Goal: Information Seeking & Learning: Check status

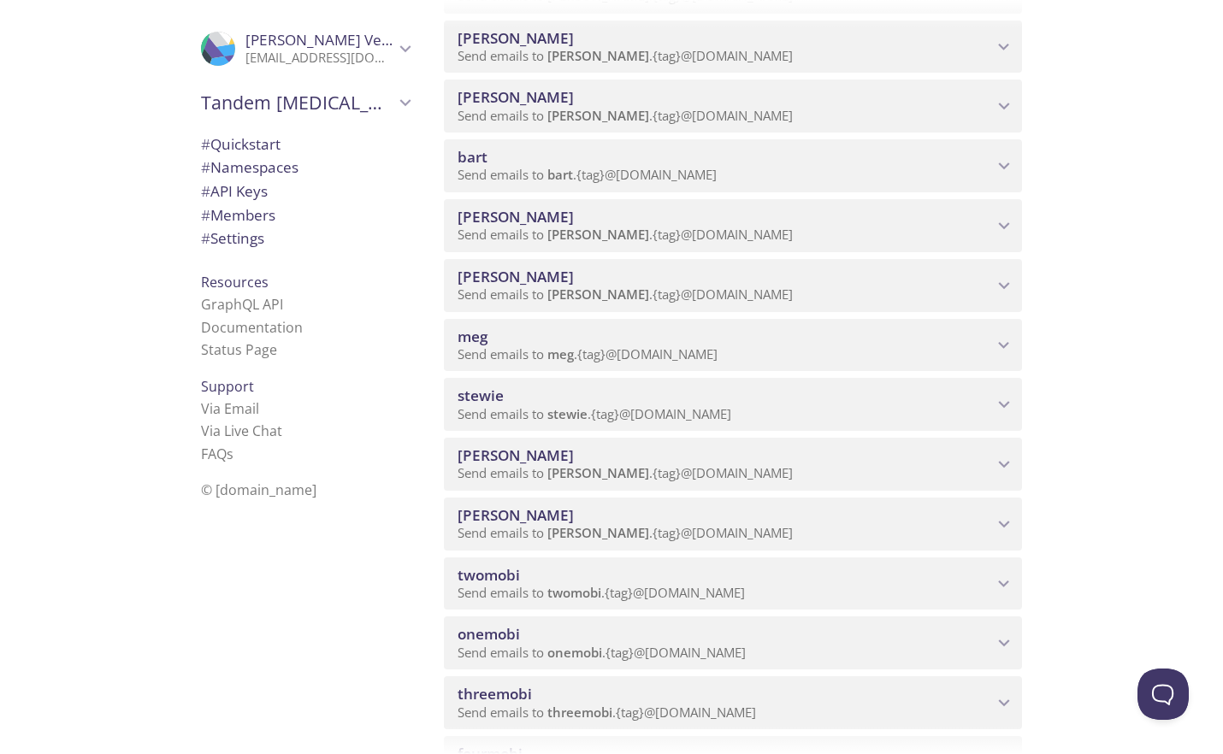
scroll to position [687, 0]
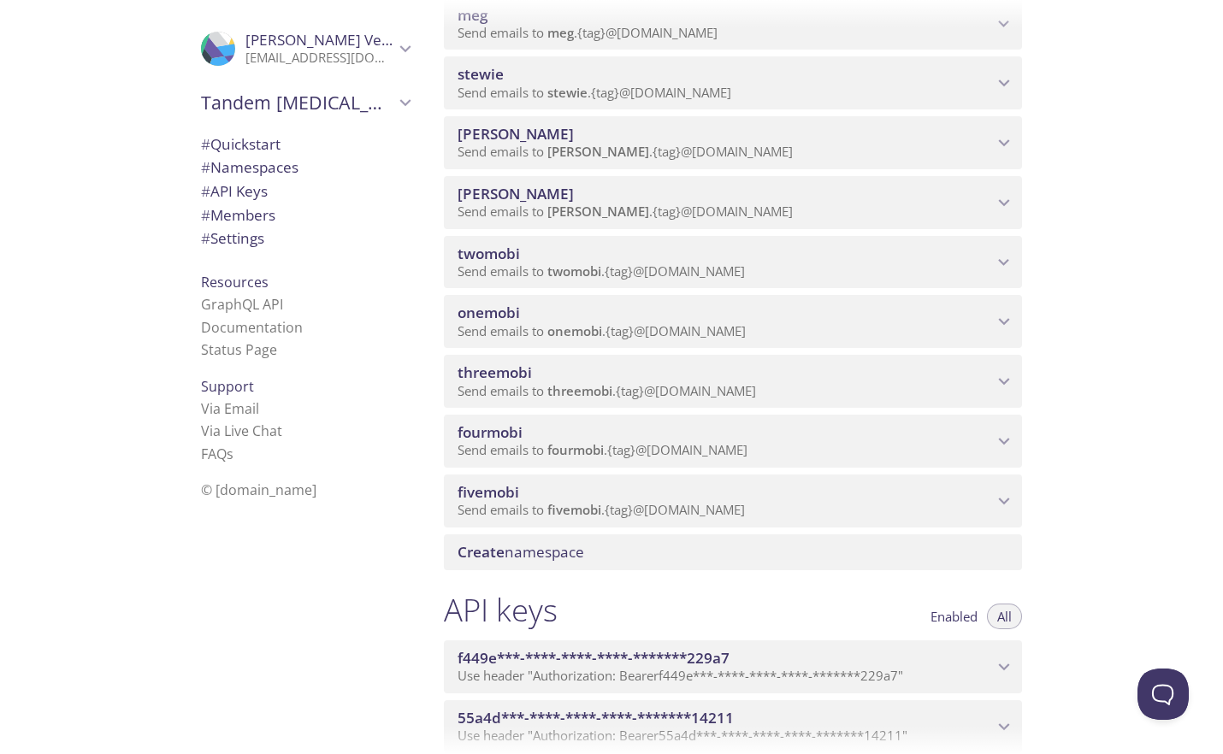
click at [591, 263] on span "twomobi" at bounding box center [574, 271] width 54 height 17
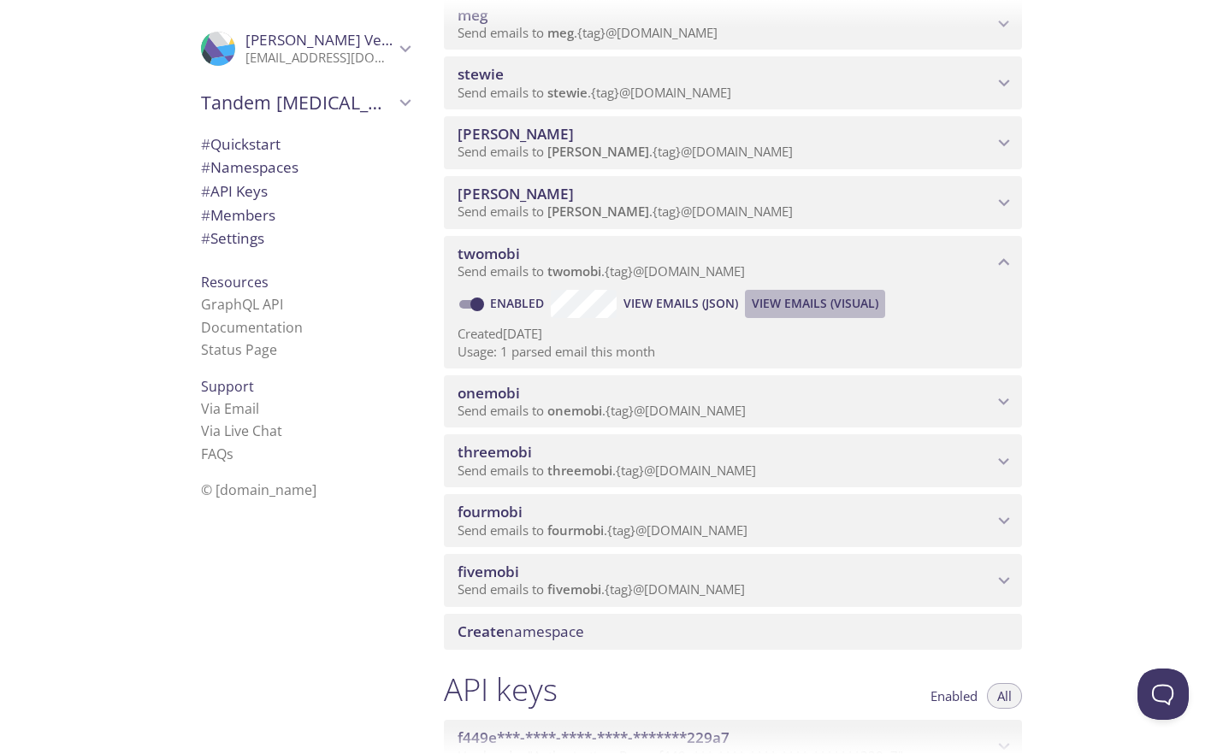
click at [794, 305] on span "View Emails (Visual)" at bounding box center [815, 303] width 127 height 21
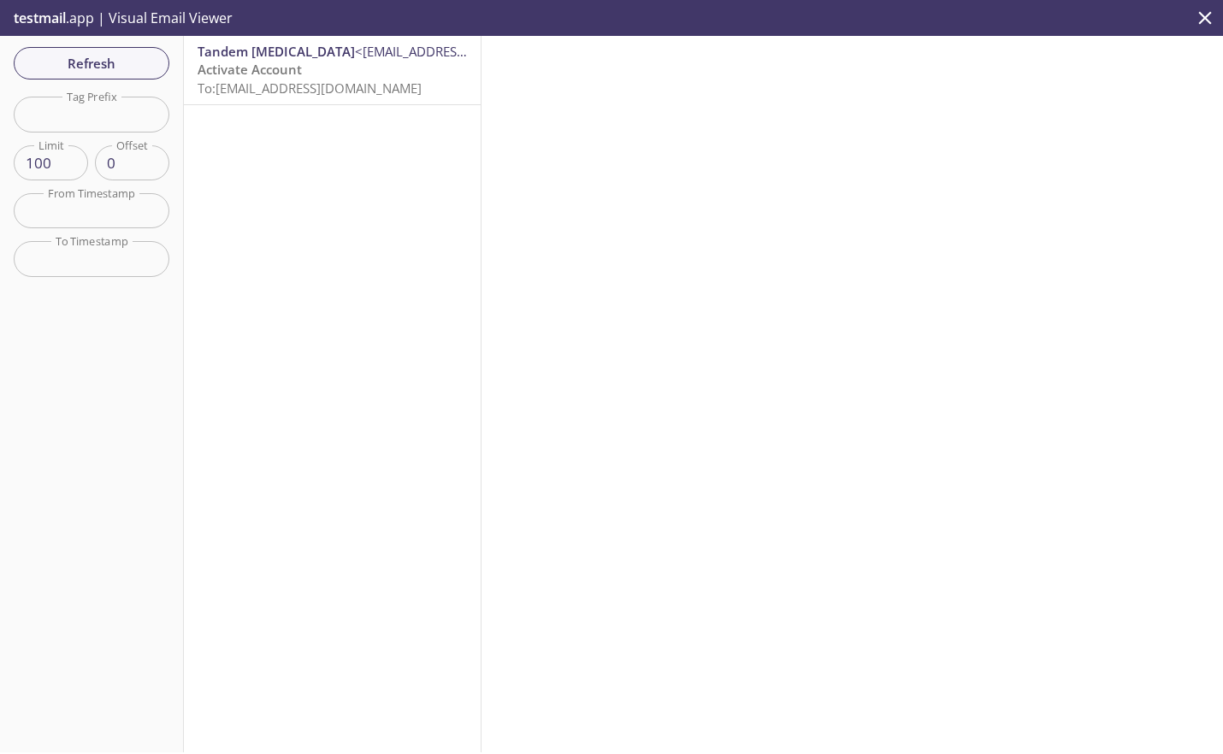
click at [412, 85] on span "To: [EMAIL_ADDRESS][DOMAIN_NAME]" at bounding box center [310, 88] width 224 height 17
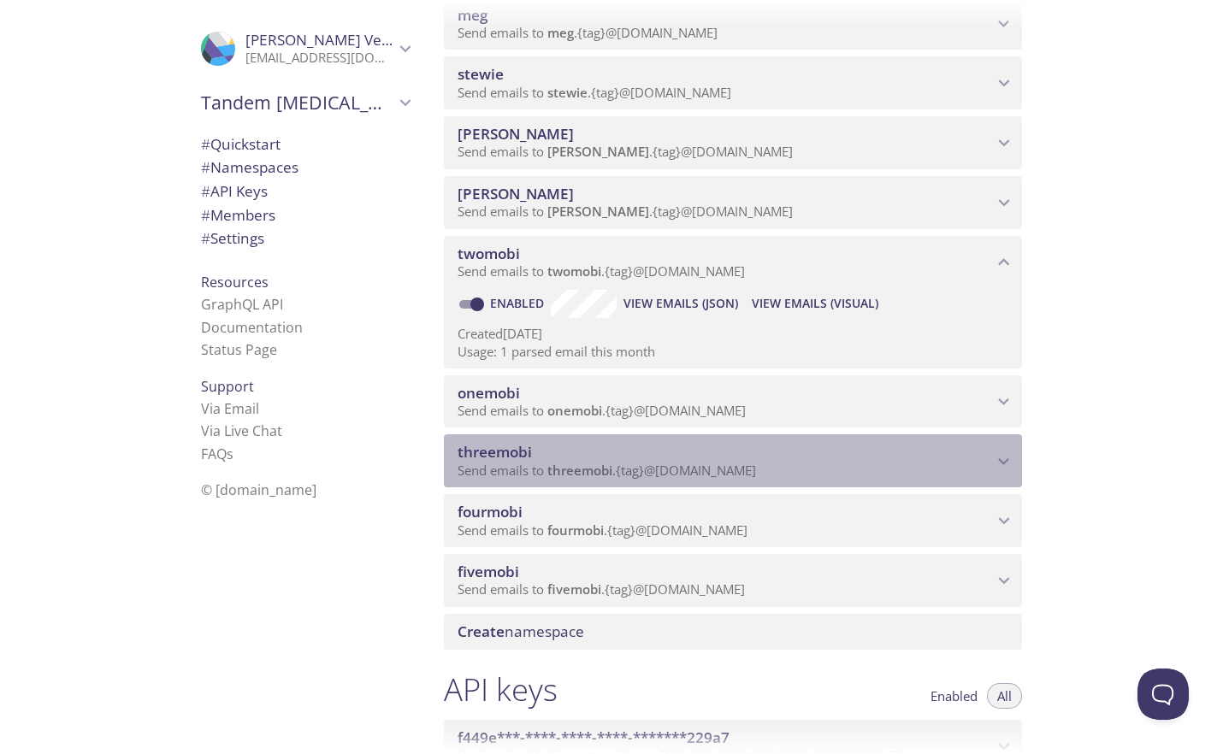
click at [576, 457] on span "threemobi" at bounding box center [724, 452] width 535 height 19
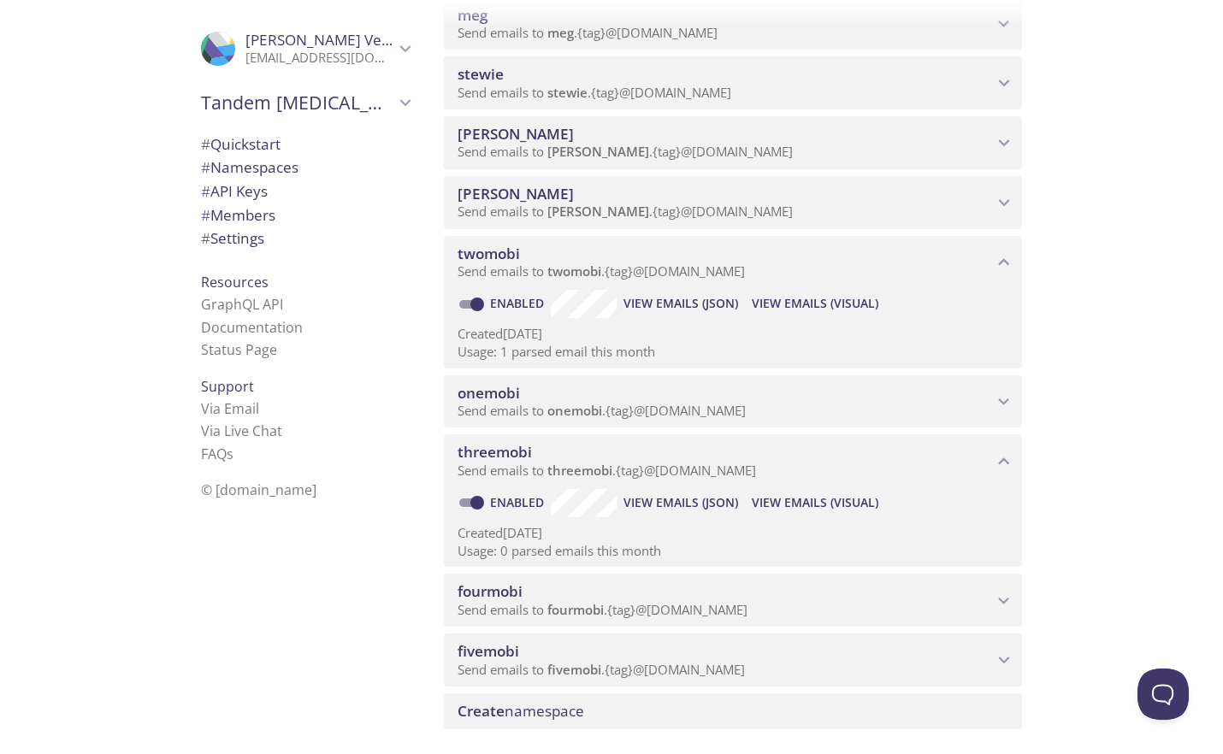
click at [825, 504] on span "View Emails (Visual)" at bounding box center [815, 503] width 127 height 21
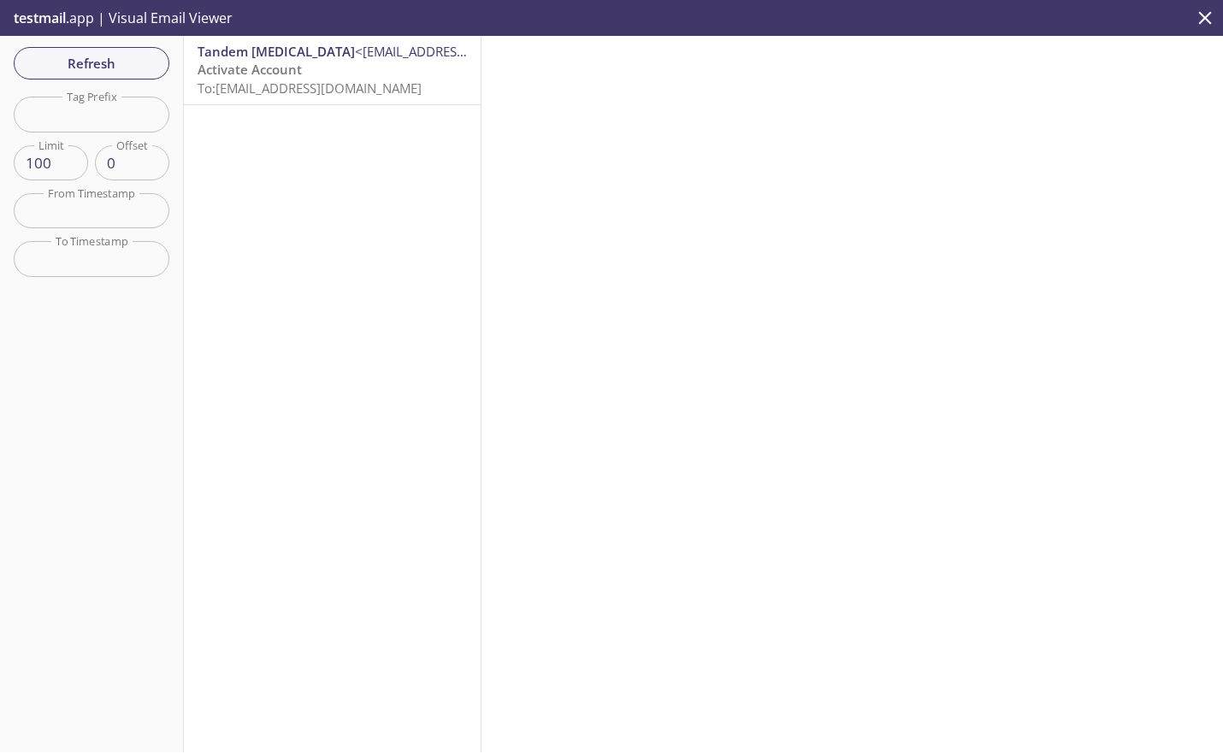
click at [325, 66] on p "Activate Account To: [EMAIL_ADDRESS][DOMAIN_NAME]" at bounding box center [332, 79] width 269 height 37
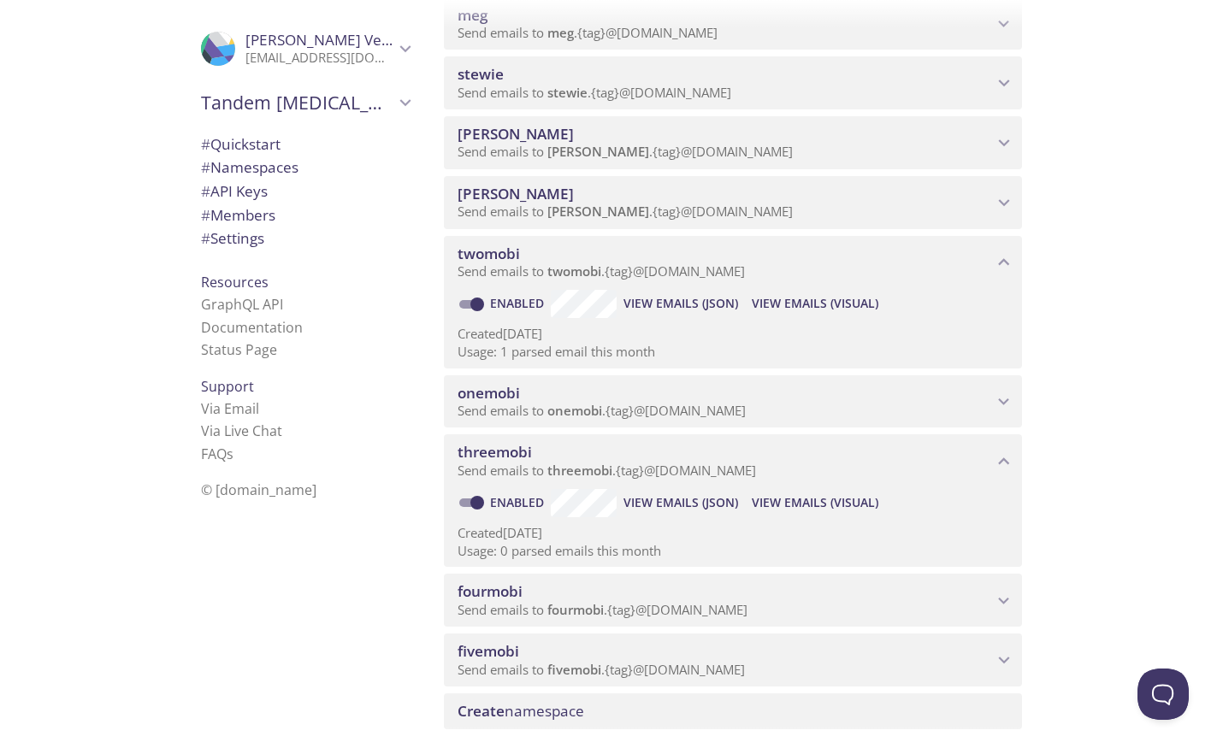
click at [527, 602] on span "Send emails to fourmobi . {tag} @[DOMAIN_NAME]" at bounding box center [602, 609] width 290 height 17
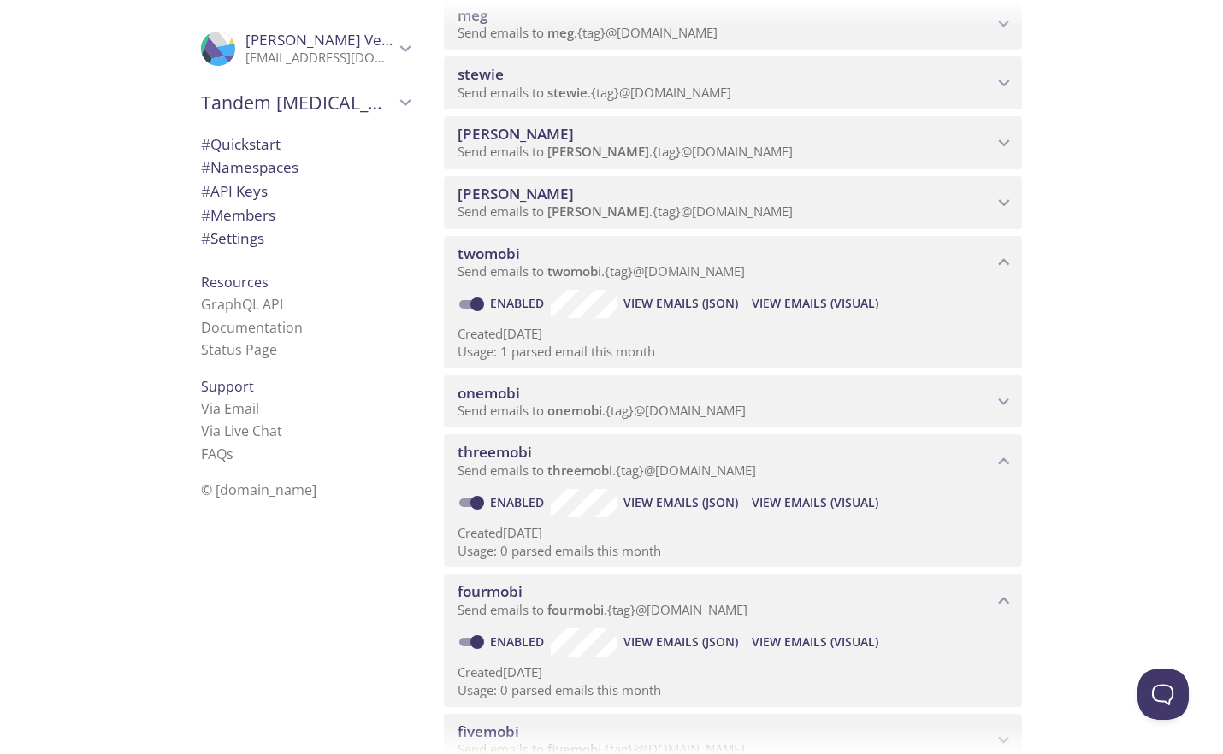
click at [776, 634] on span "View Emails (Visual)" at bounding box center [815, 642] width 127 height 21
click at [818, 647] on span "View Emails (Visual)" at bounding box center [815, 642] width 127 height 21
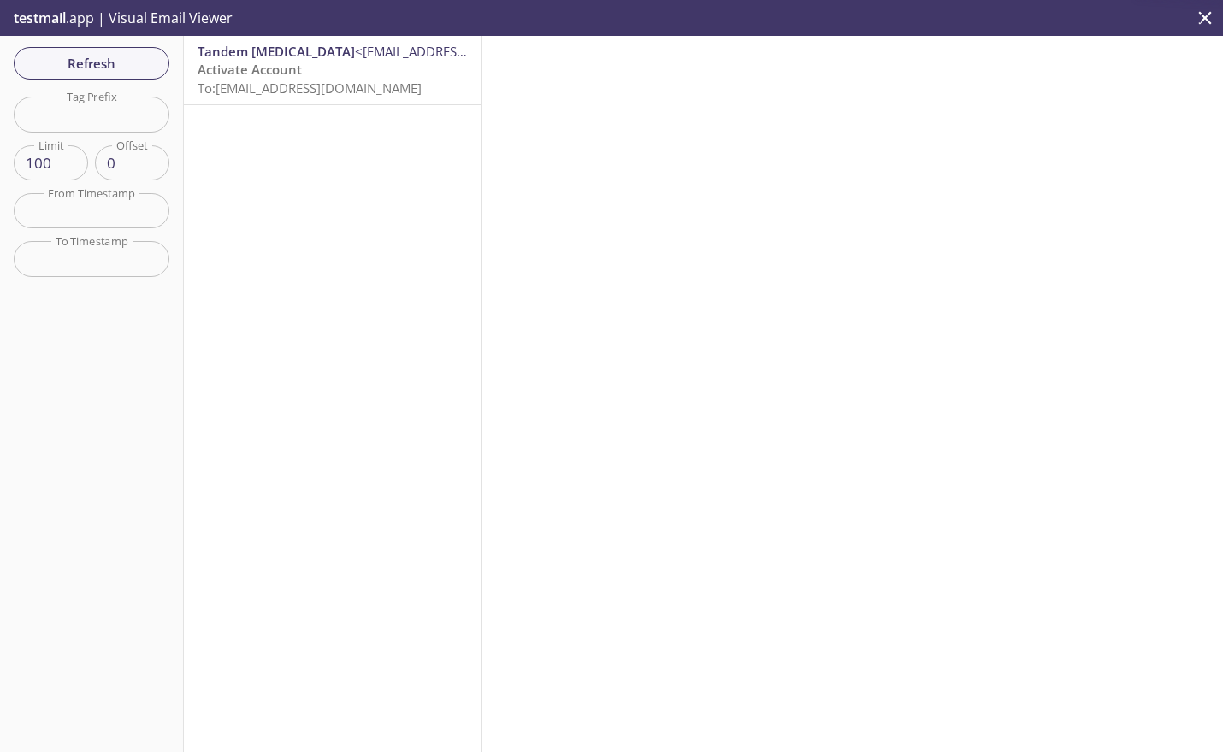
click at [312, 76] on p "Activate Account To: [EMAIL_ADDRESS][DOMAIN_NAME]" at bounding box center [332, 79] width 269 height 37
